Goal: Task Accomplishment & Management: Complete application form

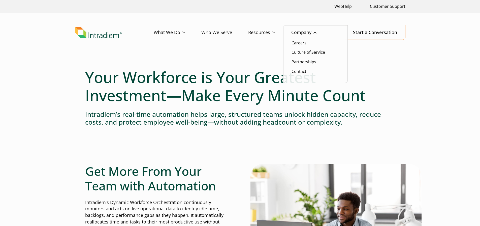
click at [309, 44] on li "Careers" at bounding box center [315, 43] width 48 height 7
click at [303, 41] on link "Careers" at bounding box center [298, 43] width 15 height 6
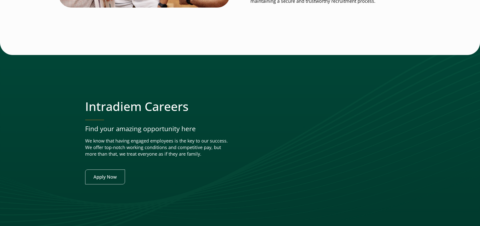
scroll to position [1957, 0]
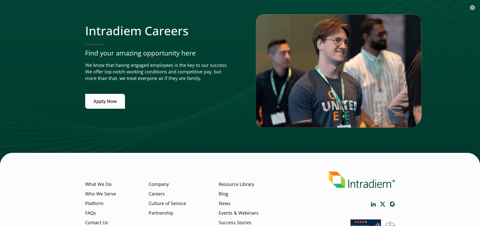
click at [107, 103] on link "Apply Now" at bounding box center [105, 101] width 40 height 15
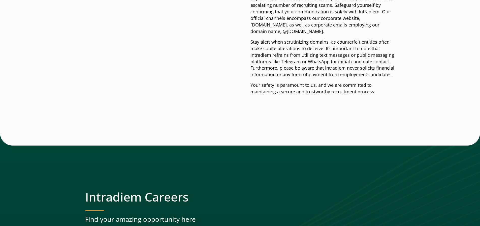
scroll to position [1882, 0]
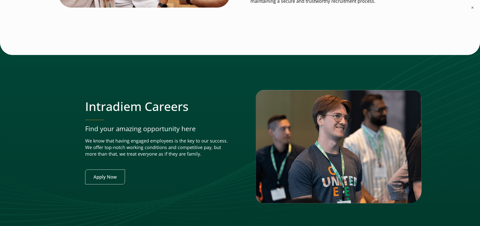
click at [14, 167] on div at bounding box center [240, 141] width 480 height 199
